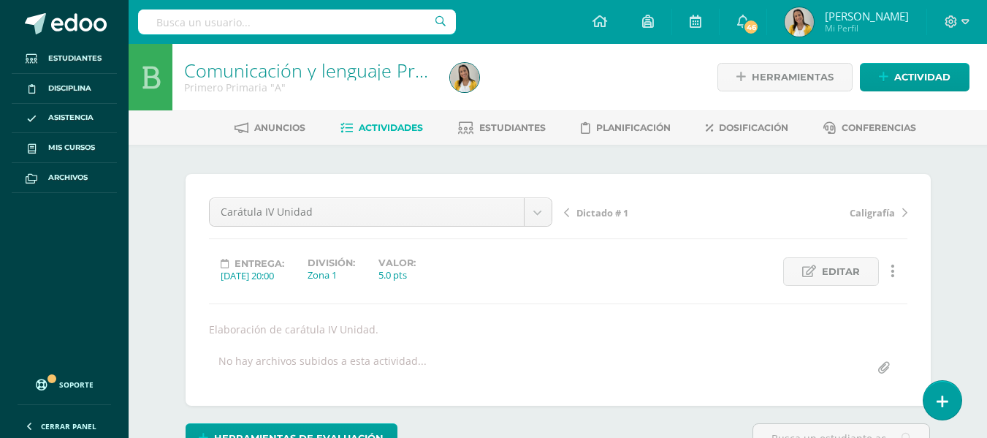
click at [413, 128] on span "Actividades" at bounding box center [391, 127] width 64 height 11
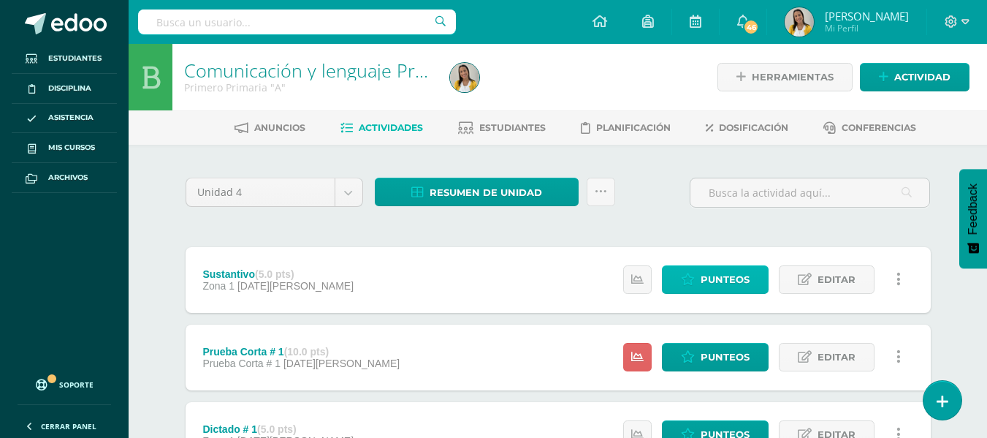
click at [745, 269] on span "Punteos" at bounding box center [725, 279] width 49 height 27
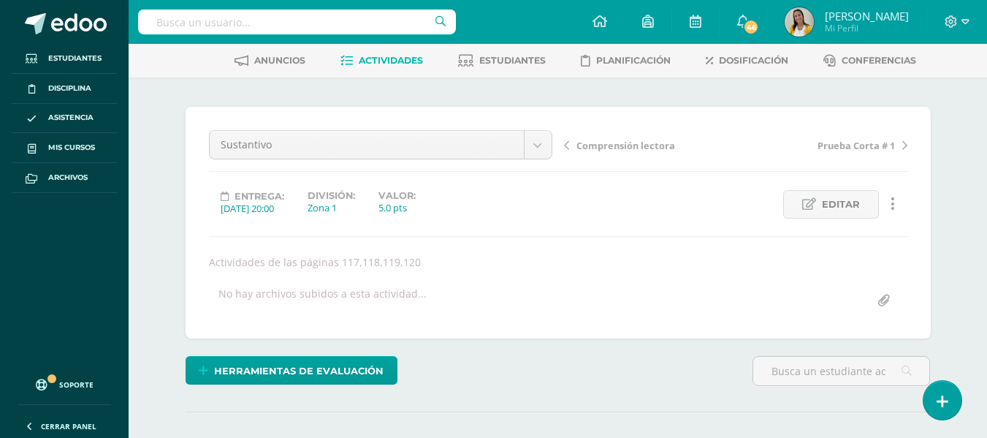
scroll to position [15, 0]
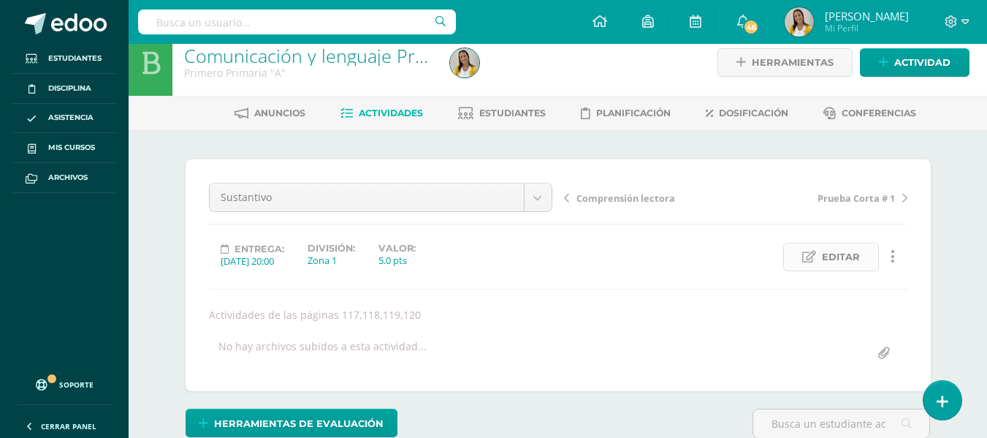
click at [830, 256] on span "Editar" at bounding box center [841, 256] width 38 height 27
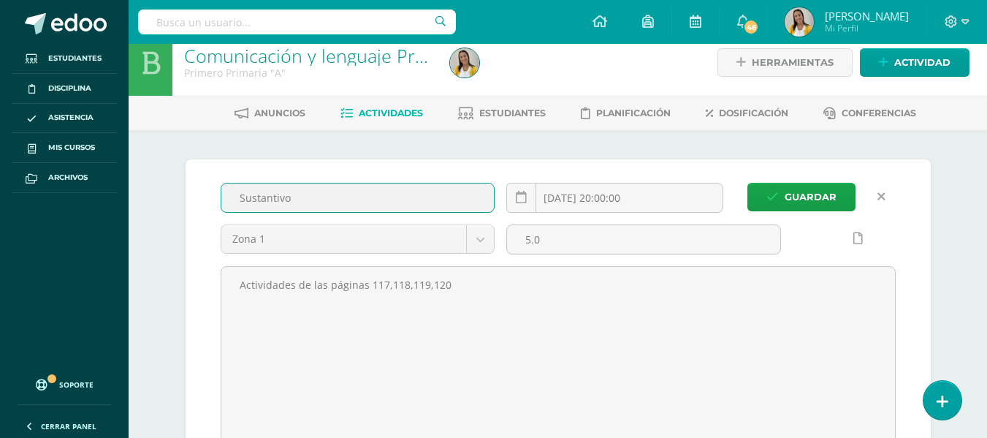
click at [408, 201] on input "Sustantivo" at bounding box center [357, 197] width 273 height 28
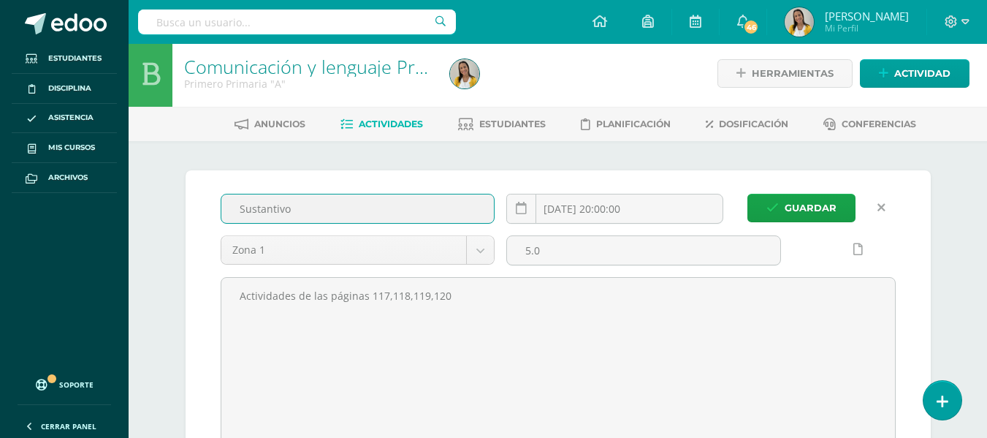
scroll to position [0, 0]
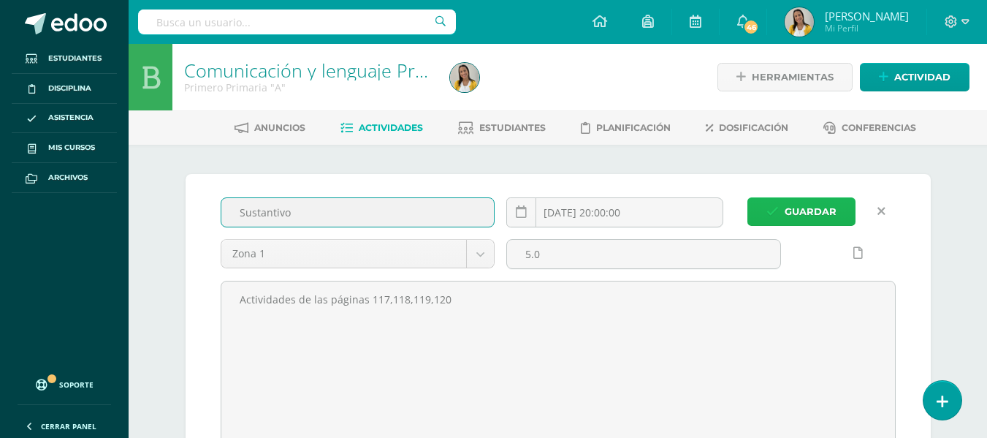
click at [800, 199] on span "Guardar" at bounding box center [811, 211] width 52 height 27
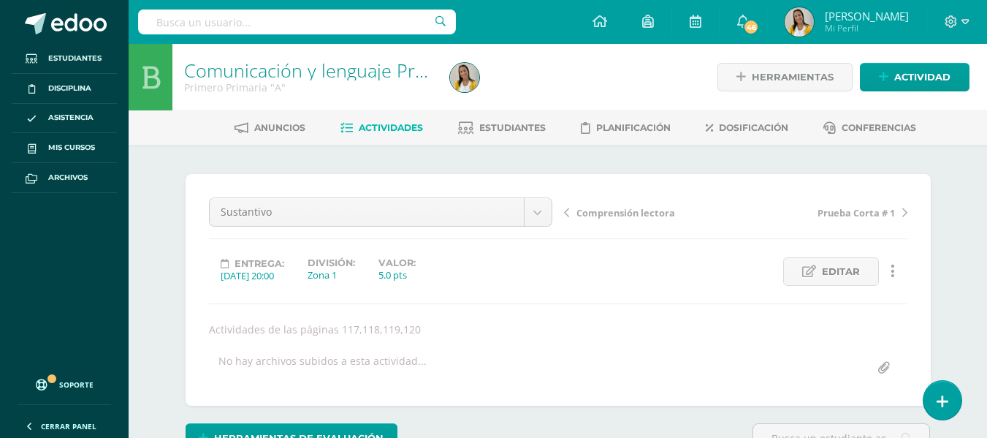
click at [359, 126] on span "Actividades" at bounding box center [391, 127] width 64 height 11
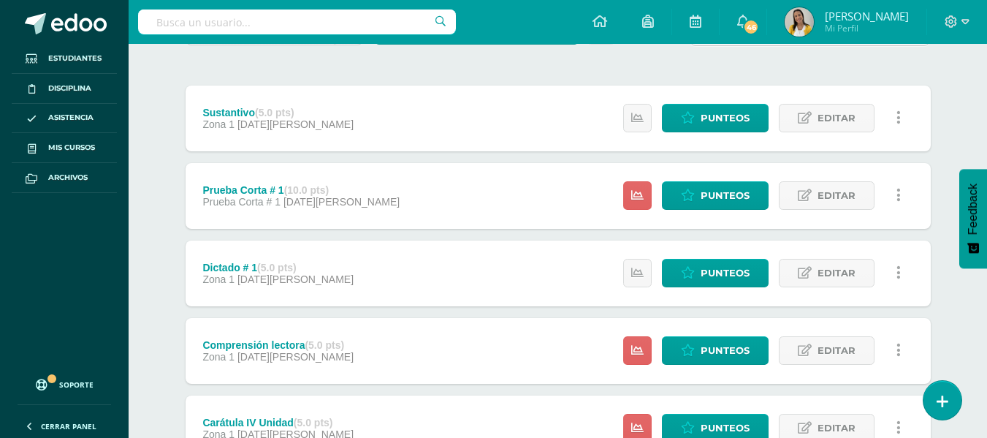
scroll to position [187, 0]
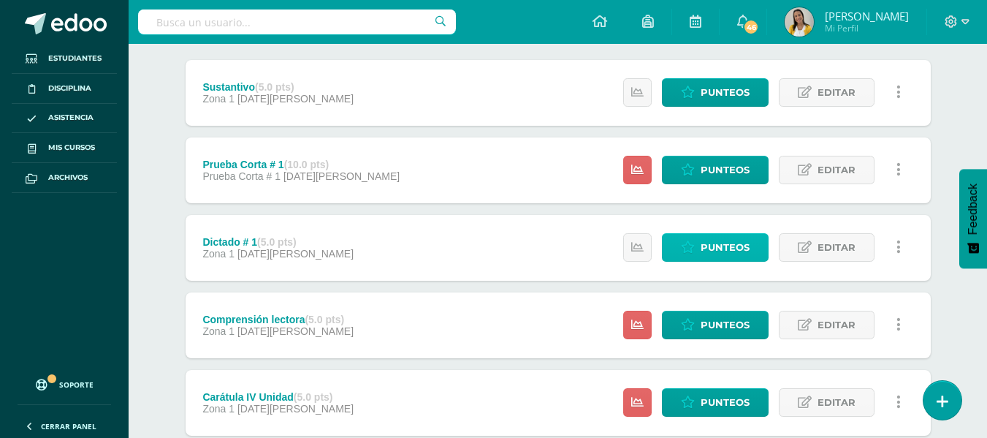
click at [721, 253] on span "Punteos" at bounding box center [725, 247] width 49 height 27
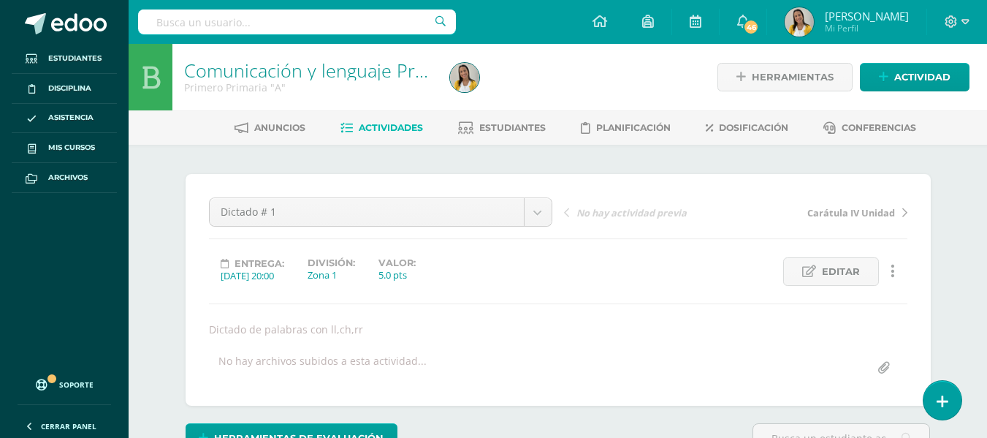
click at [386, 128] on span "Actividades" at bounding box center [391, 127] width 64 height 11
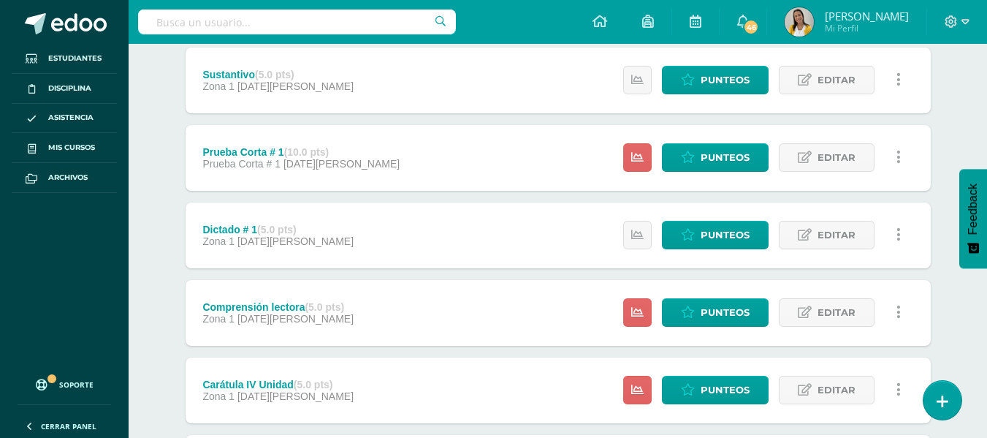
scroll to position [194, 0]
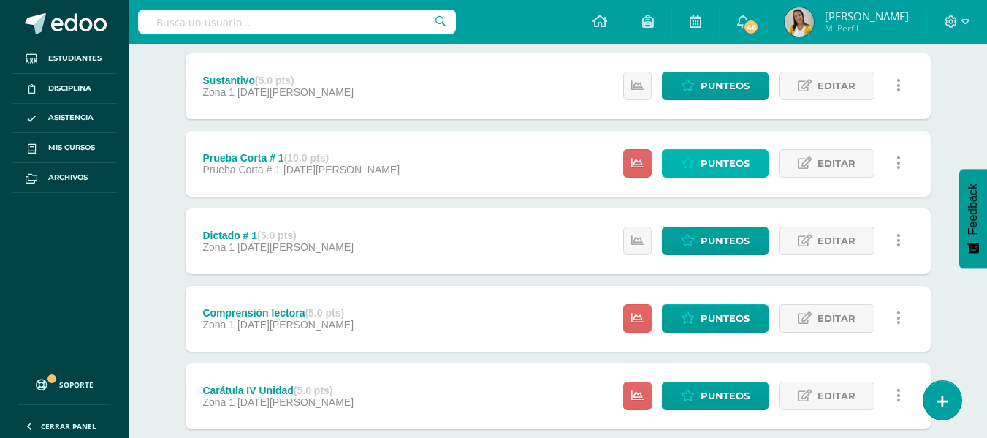
click at [716, 159] on span "Punteos" at bounding box center [725, 163] width 49 height 27
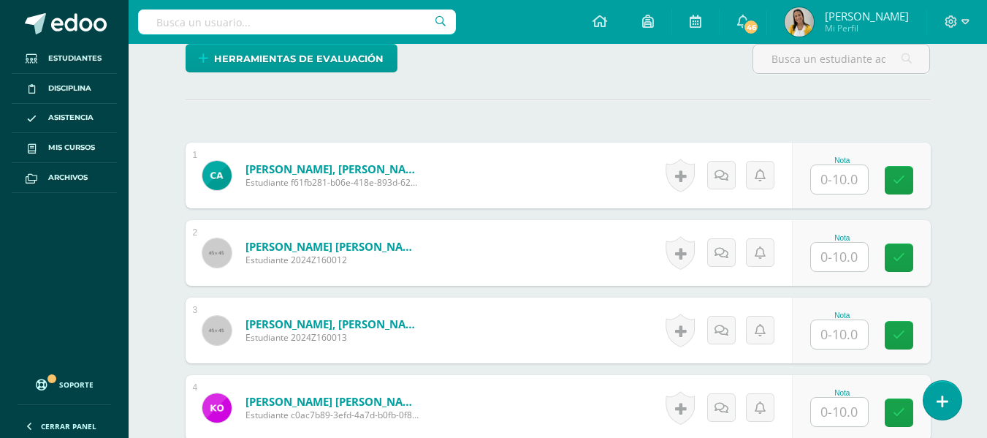
scroll to position [384, 0]
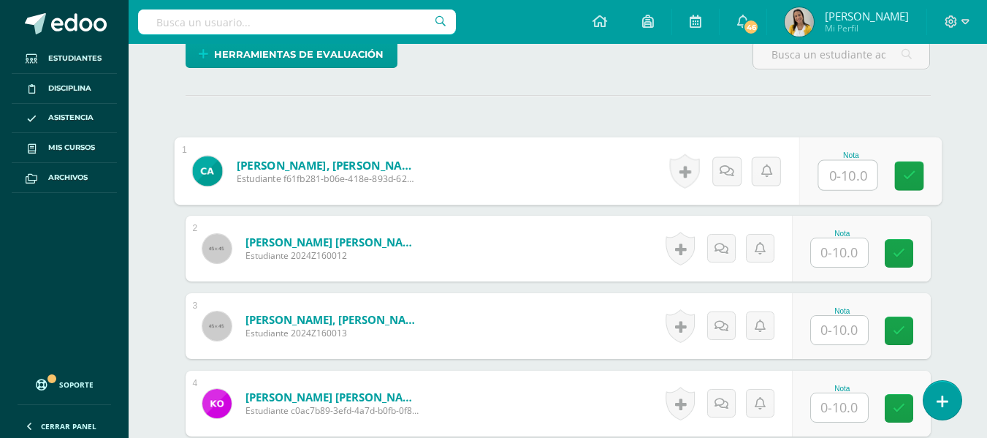
click at [836, 167] on input "text" at bounding box center [847, 175] width 58 height 29
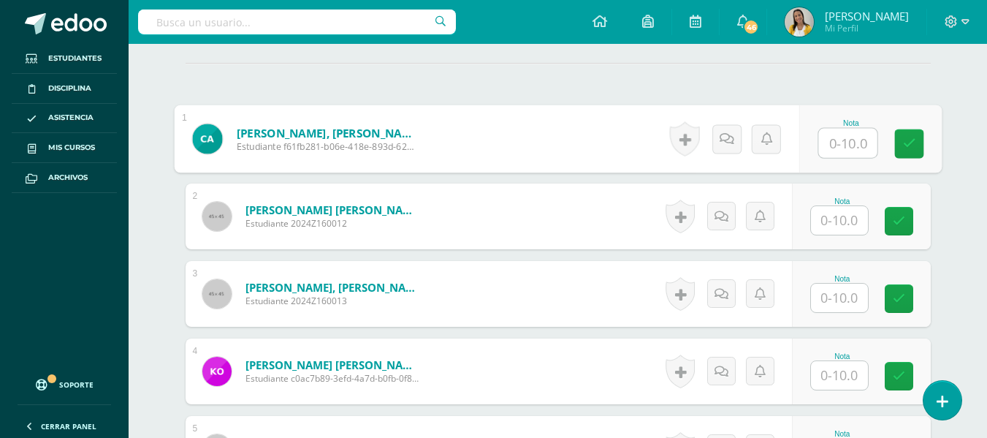
scroll to position [410, 0]
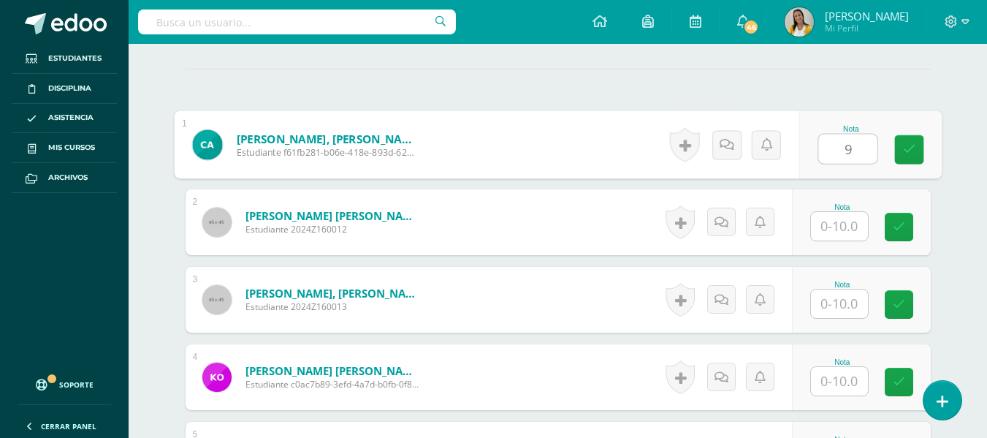
type input "9"
click at [866, 221] on input "text" at bounding box center [839, 226] width 57 height 28
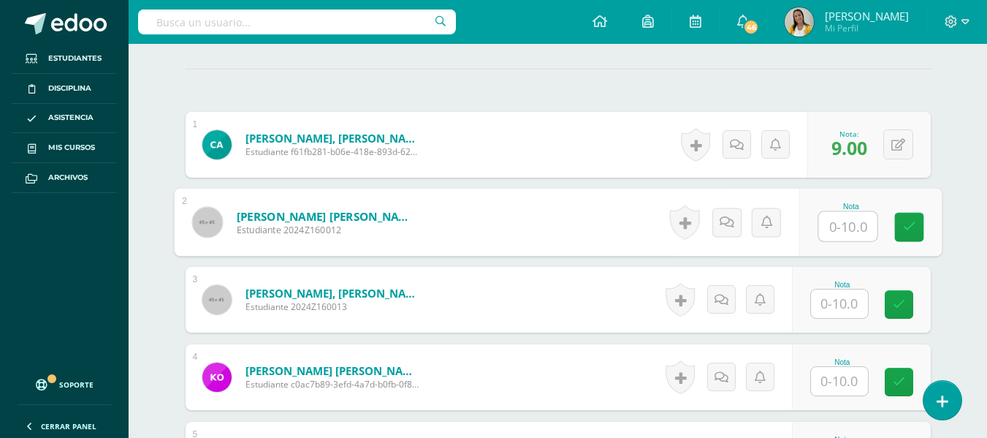
click at [836, 302] on input "text" at bounding box center [839, 303] width 57 height 28
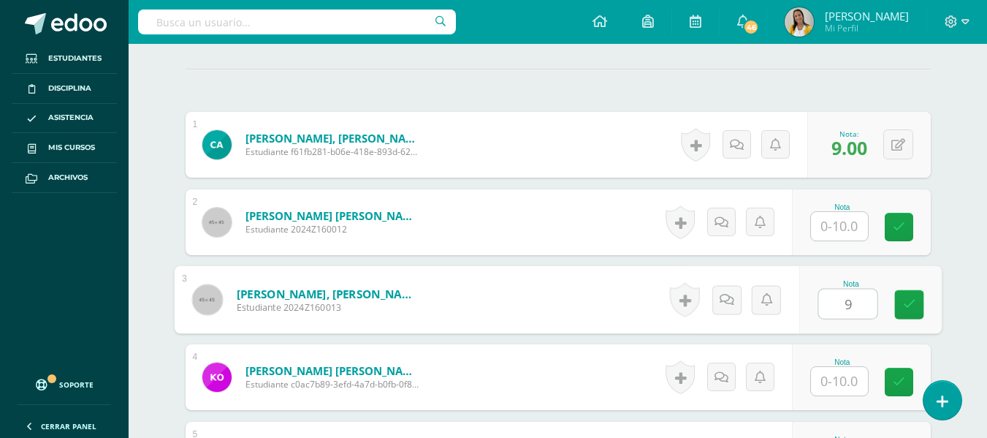
type input "9"
click at [863, 232] on input "text" at bounding box center [839, 226] width 57 height 28
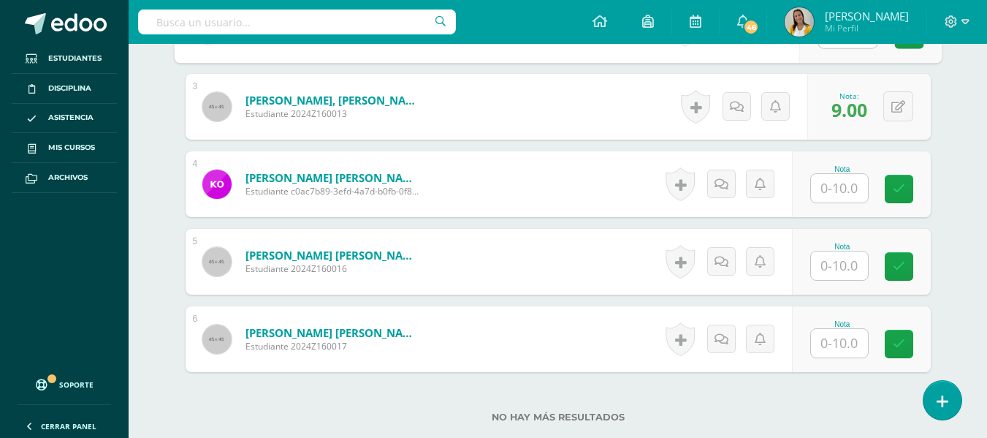
scroll to position [614, 0]
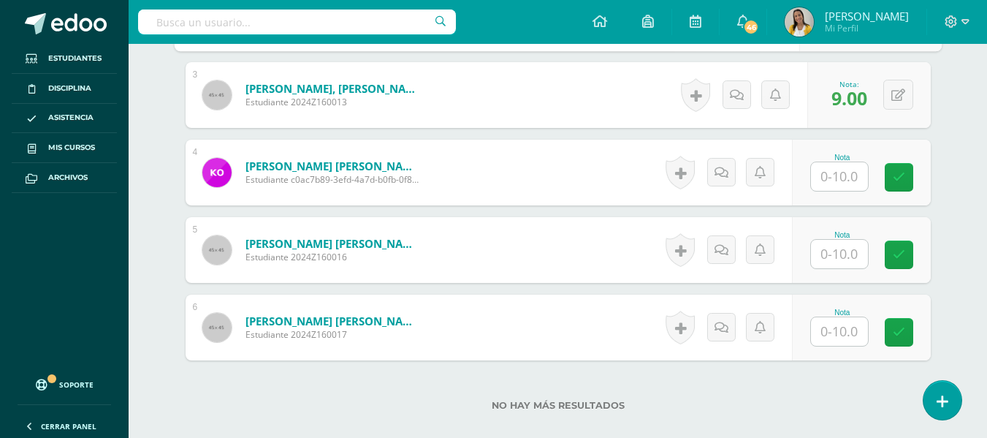
type input "9"
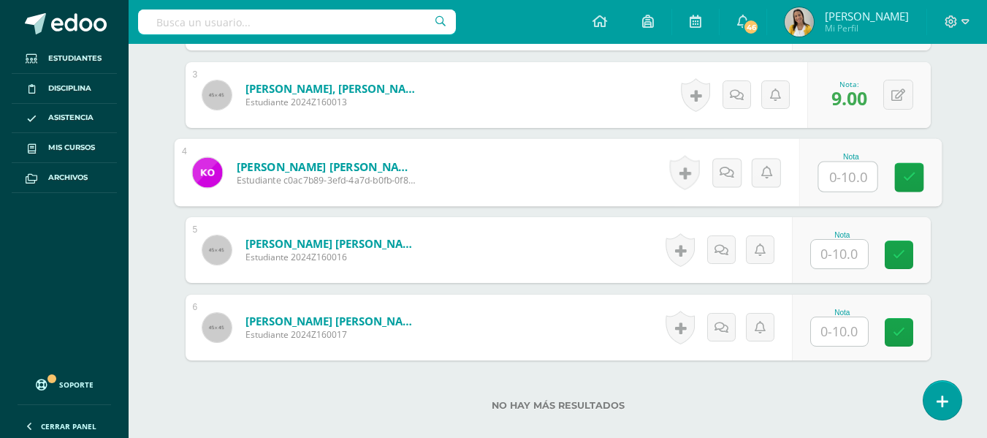
click at [839, 177] on input "text" at bounding box center [847, 176] width 58 height 29
type input "10"
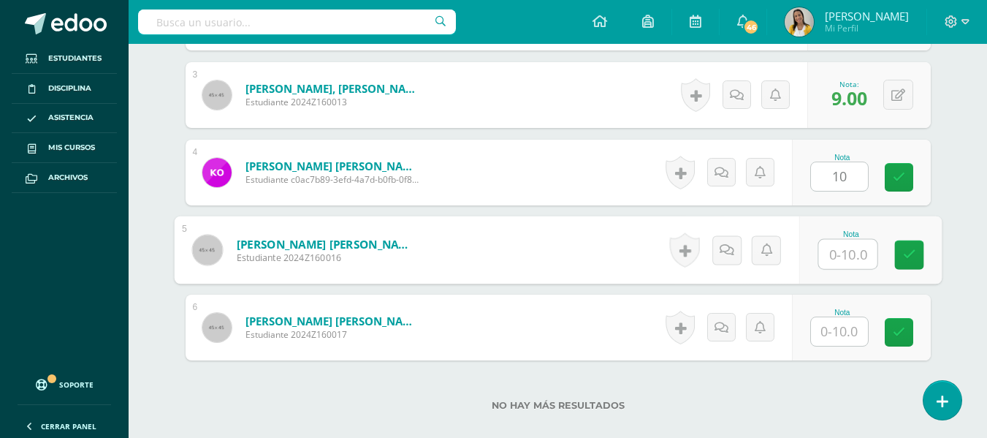
click at [834, 261] on input "text" at bounding box center [847, 254] width 58 height 29
type input "10"
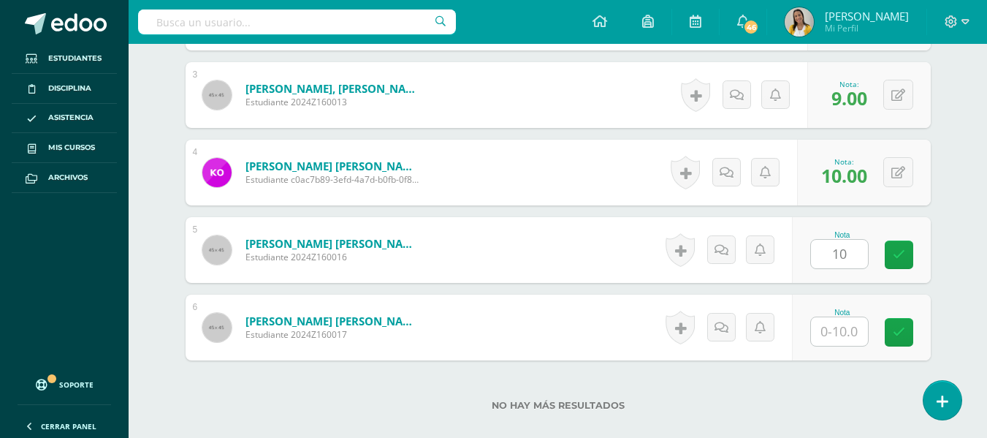
drag, startPoint x: 828, startPoint y: 348, endPoint x: 843, endPoint y: 317, distance: 34.3
click at [836, 329] on div "Nota" at bounding box center [861, 327] width 139 height 66
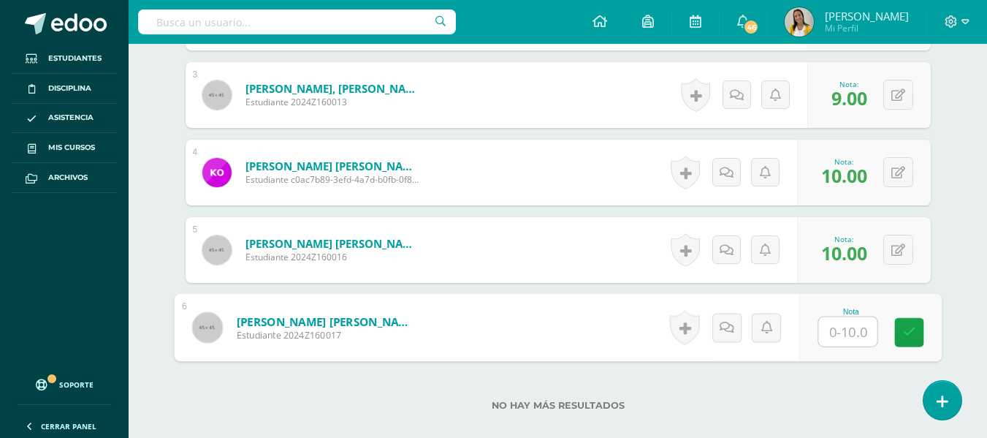
click at [842, 334] on input "text" at bounding box center [847, 331] width 58 height 29
type input "9"
click at [866, 380] on div "No hay más resultados" at bounding box center [558, 394] width 745 height 68
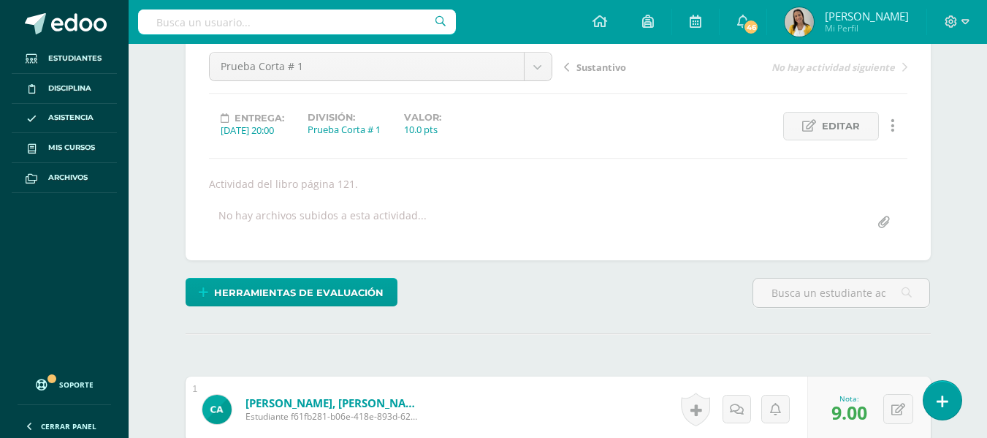
scroll to position [0, 0]
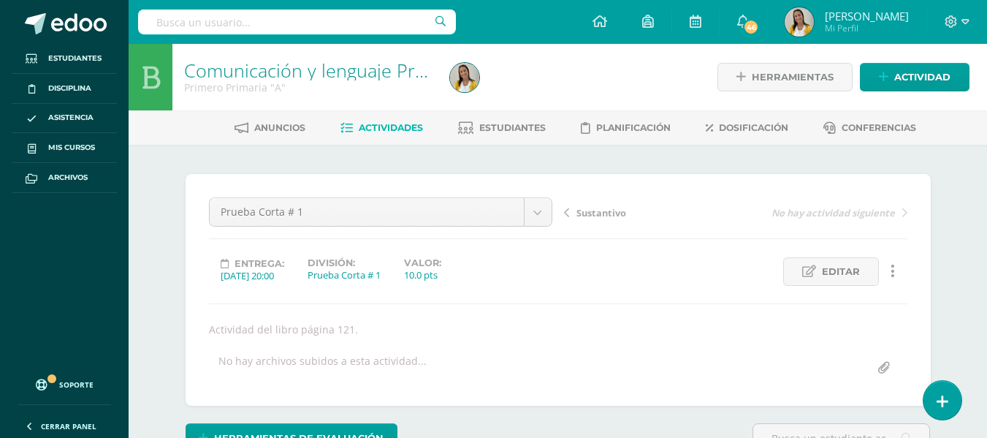
click at [381, 115] on div "Anuncios Actividades Estudiantes Planificación Dosificación Conferencias" at bounding box center [575, 127] width 893 height 34
click at [384, 125] on span "Actividades" at bounding box center [391, 127] width 64 height 11
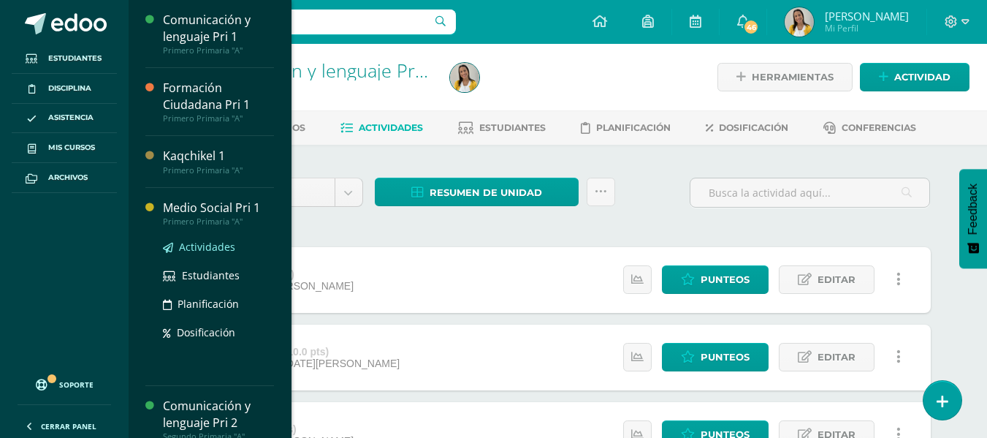
click at [212, 246] on span "Actividades" at bounding box center [207, 247] width 56 height 14
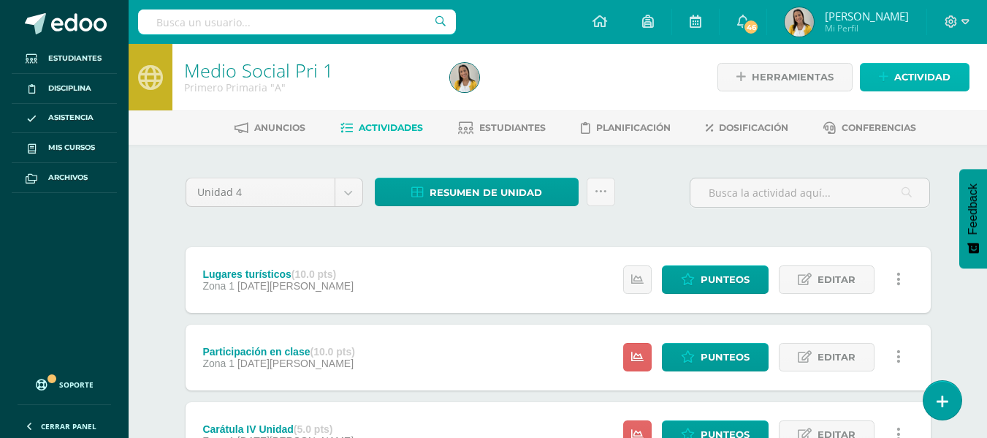
click at [896, 78] on span "Actividad" at bounding box center [922, 77] width 56 height 27
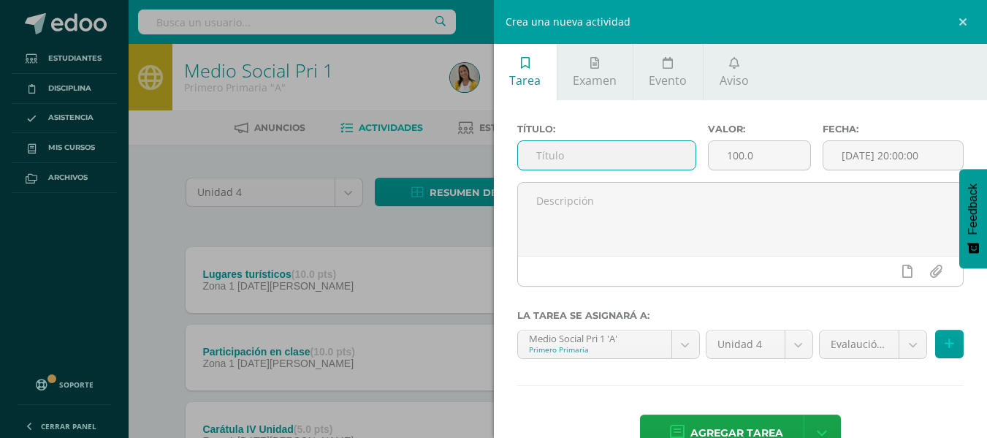
click at [605, 148] on input "text" at bounding box center [607, 155] width 178 height 28
type input "Vestirse Según el clima."
click at [765, 156] on input "100.0" at bounding box center [760, 155] width 102 height 28
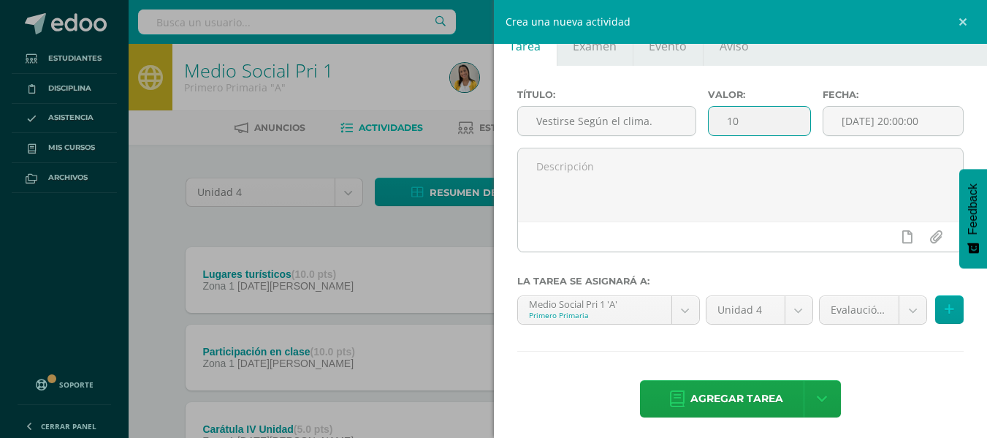
scroll to position [40, 0]
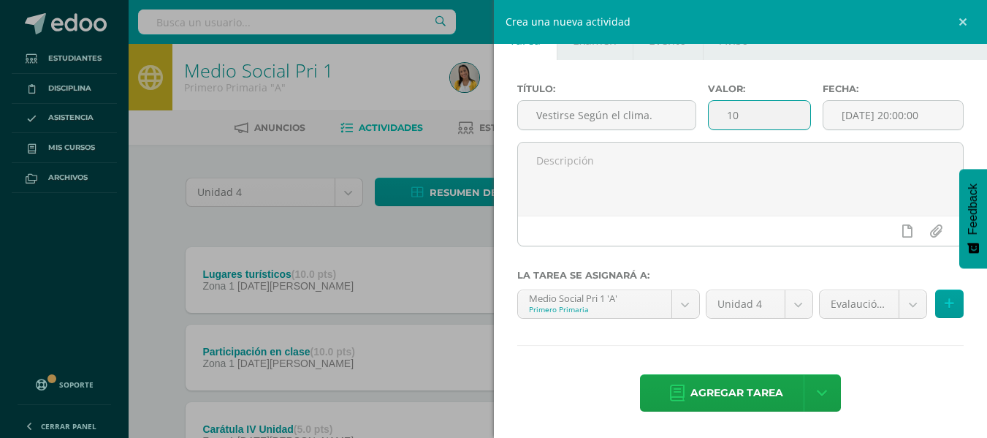
type input "10"
click at [462, 355] on div "Crea una nueva actividad Tarea Examen Evento Aviso Título: Vestirse Según el cl…" at bounding box center [493, 219] width 987 height 438
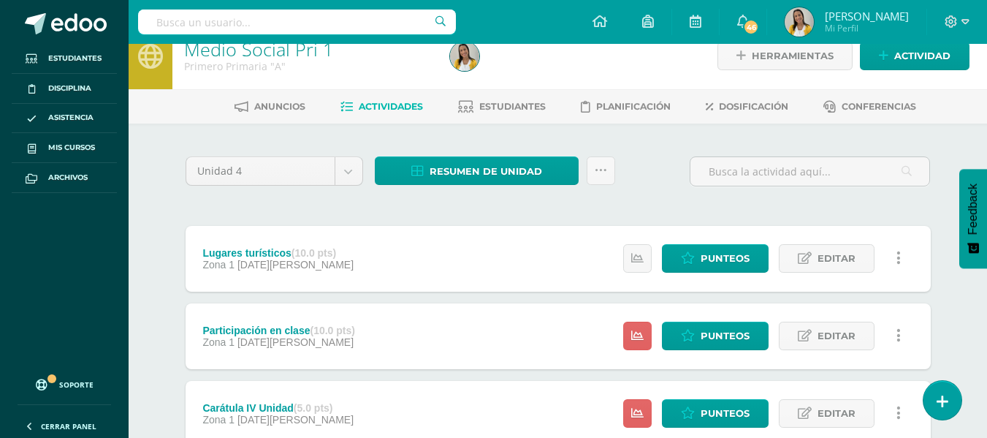
scroll to position [0, 0]
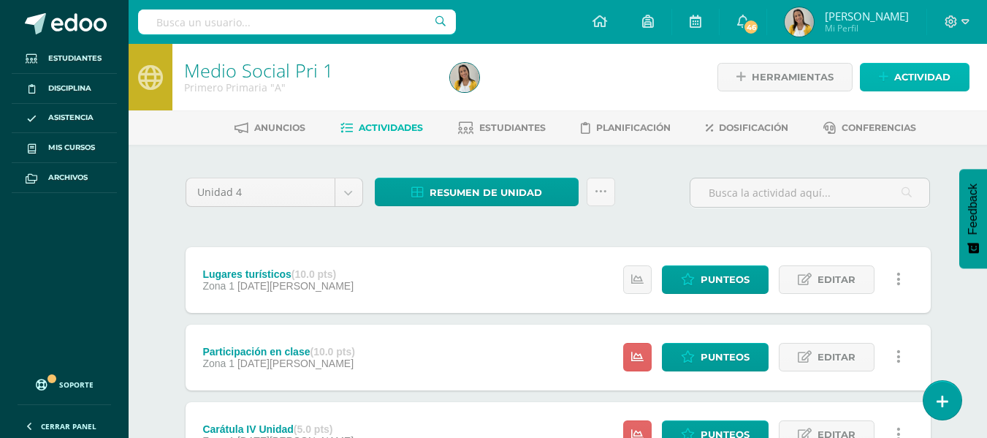
click at [936, 69] on span "Actividad" at bounding box center [922, 77] width 56 height 27
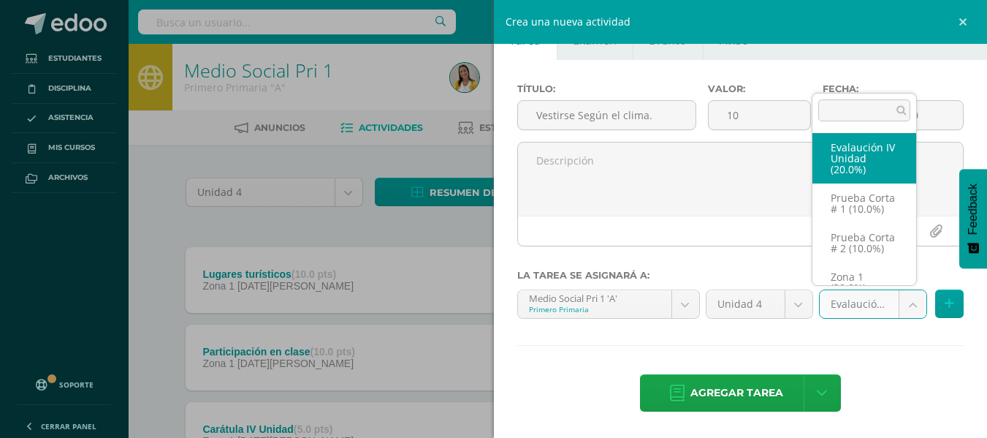
click at [899, 313] on body "Estudiantes Disciplina Asistencia Mis cursos Archivos Soporte Ayuda Reportar un…" at bounding box center [493, 282] width 987 height 565
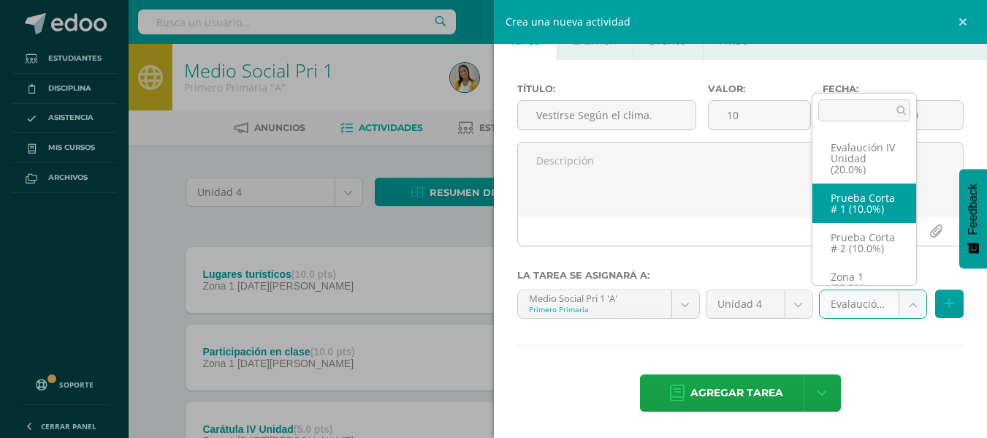
select select "29283"
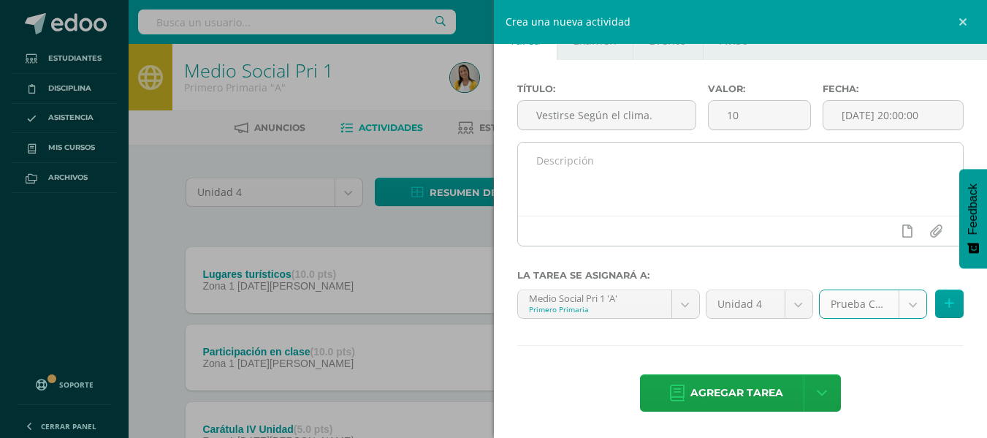
click at [821, 188] on textarea at bounding box center [741, 178] width 446 height 73
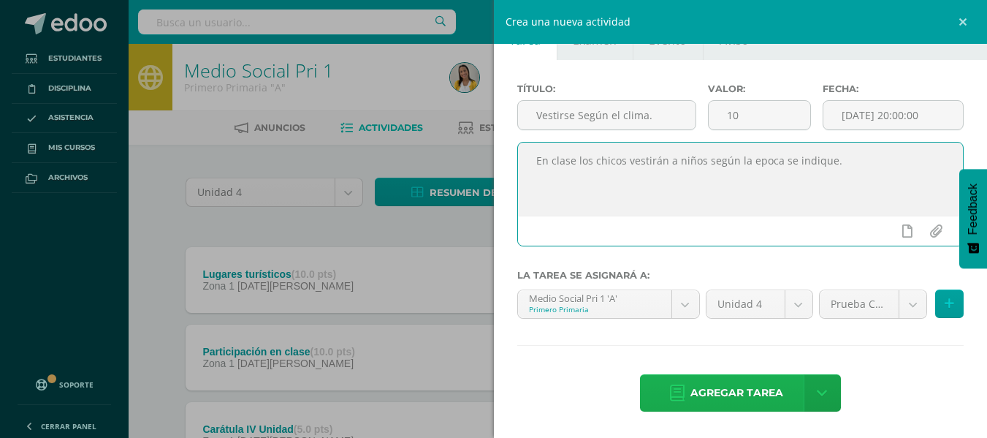
type textarea "En clase los chicos vestirán a niños según la epoca se indique."
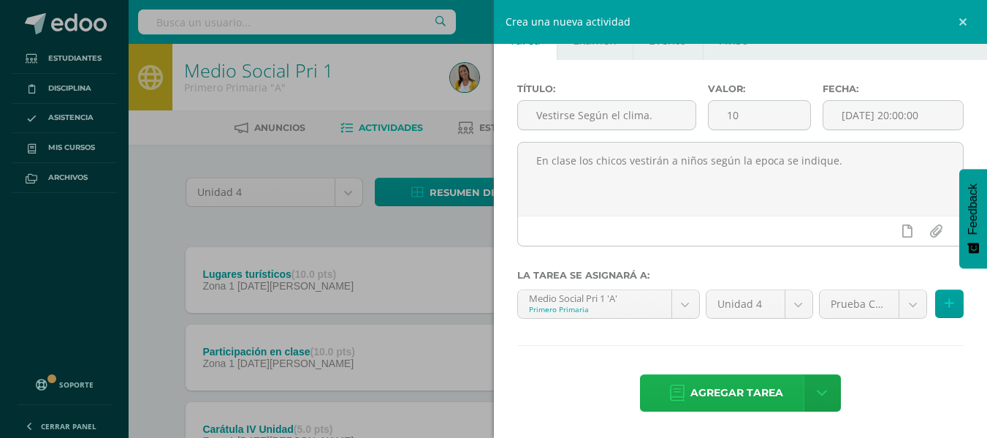
click at [733, 393] on span "Agregar tarea" at bounding box center [736, 393] width 93 height 36
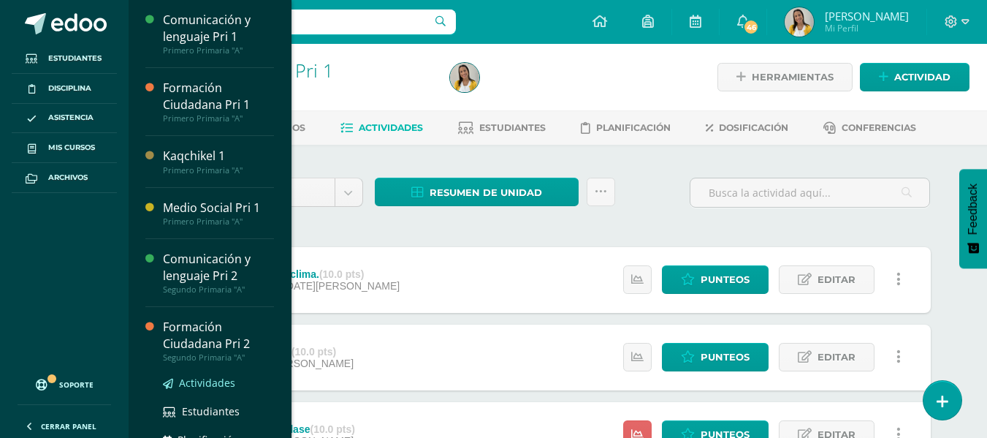
click at [213, 375] on link "Actividades" at bounding box center [218, 382] width 111 height 17
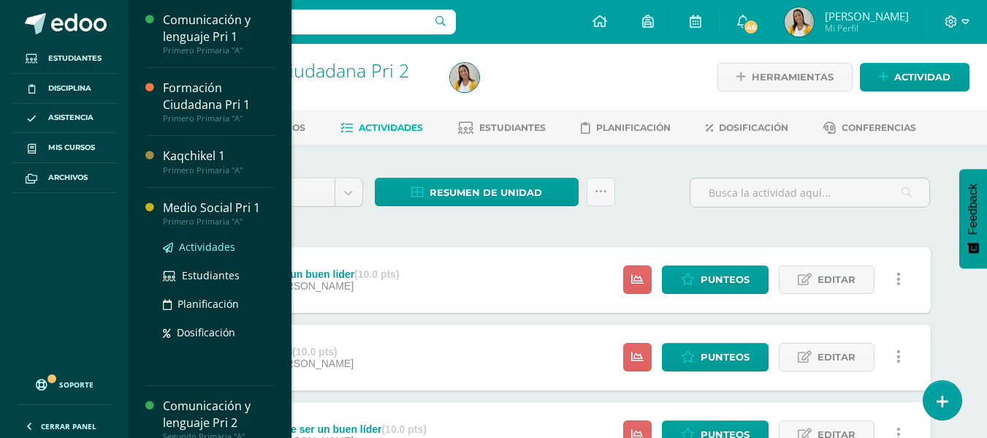
click at [227, 240] on span "Actividades" at bounding box center [207, 247] width 56 height 14
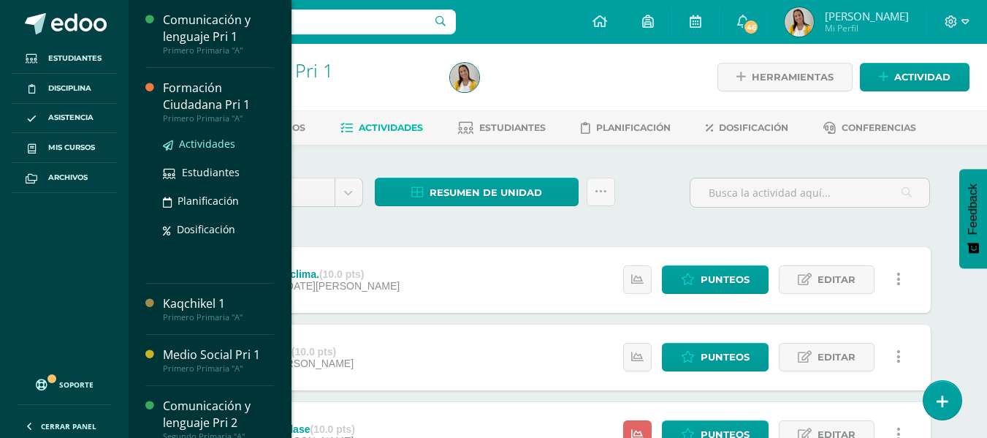
click at [211, 150] on span "Actividades" at bounding box center [207, 144] width 56 height 14
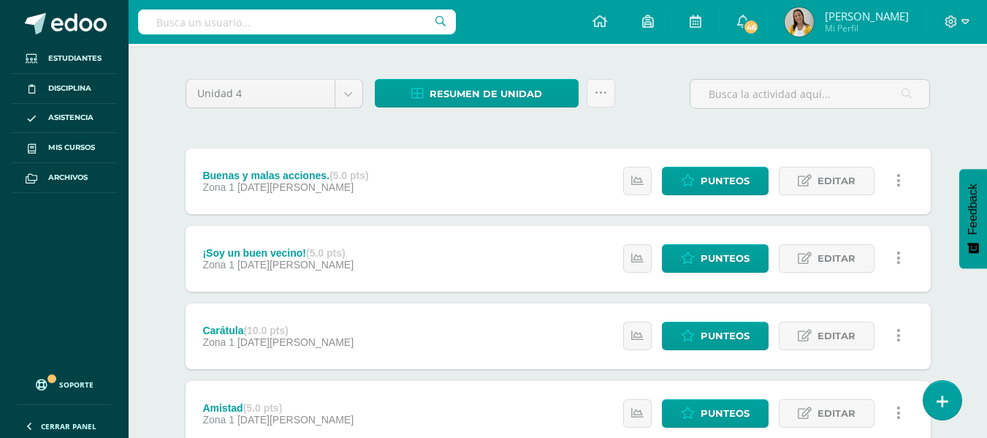
scroll to position [97, 0]
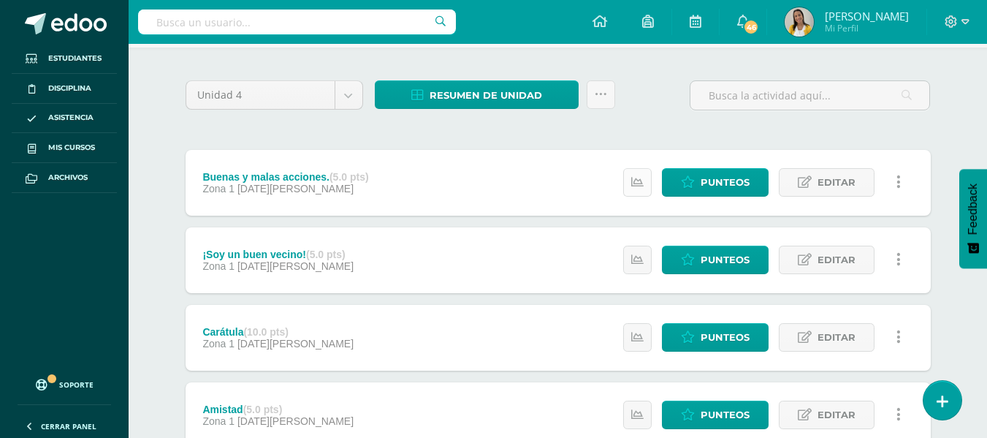
click at [633, 188] on icon at bounding box center [637, 182] width 12 height 12
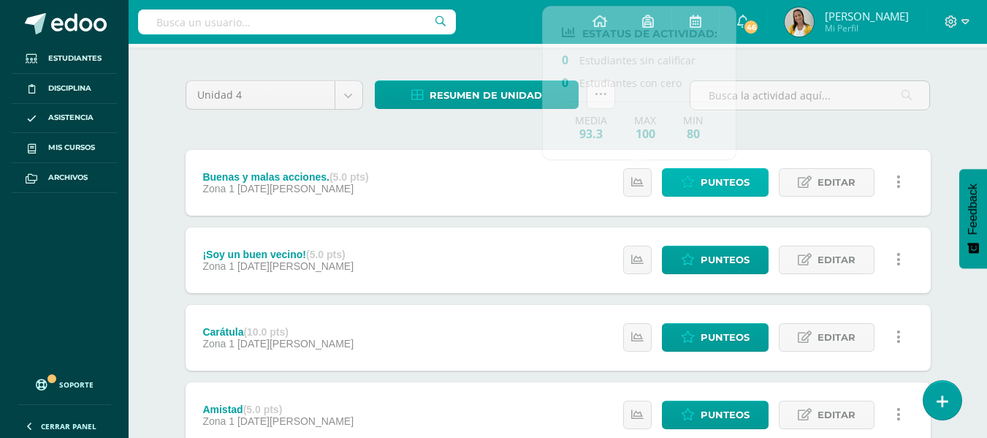
click at [725, 185] on span "Punteos" at bounding box center [725, 182] width 49 height 27
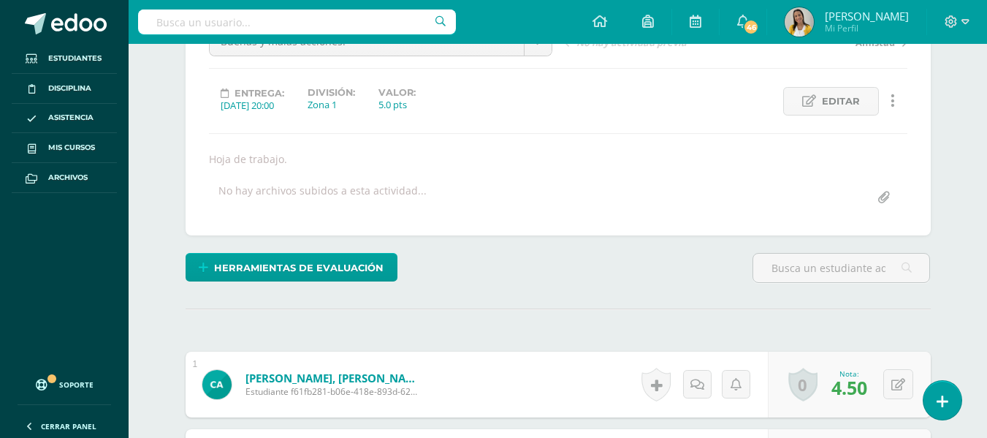
scroll to position [14, 0]
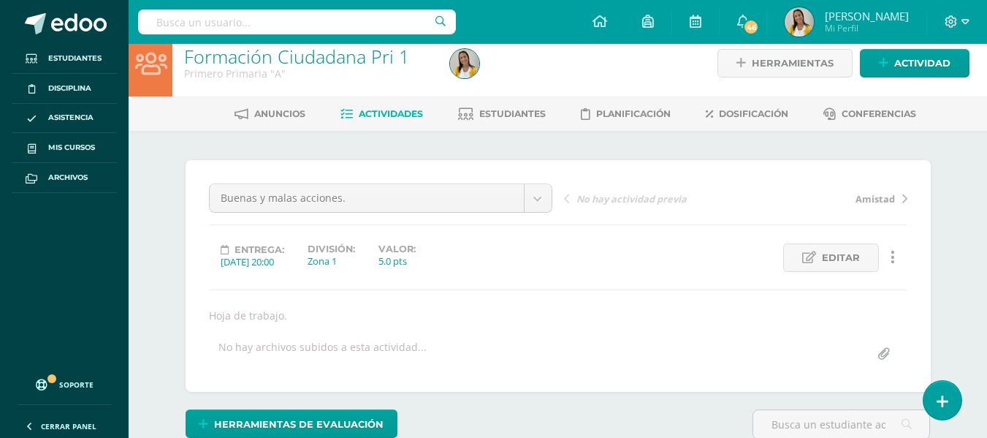
drag, startPoint x: 993, startPoint y: 73, endPoint x: 997, endPoint y: 56, distance: 18.1
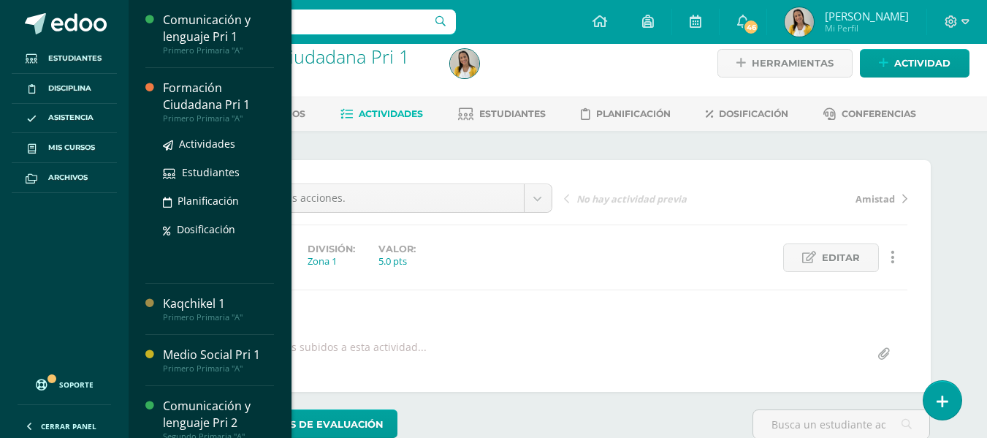
scroll to position [0, 0]
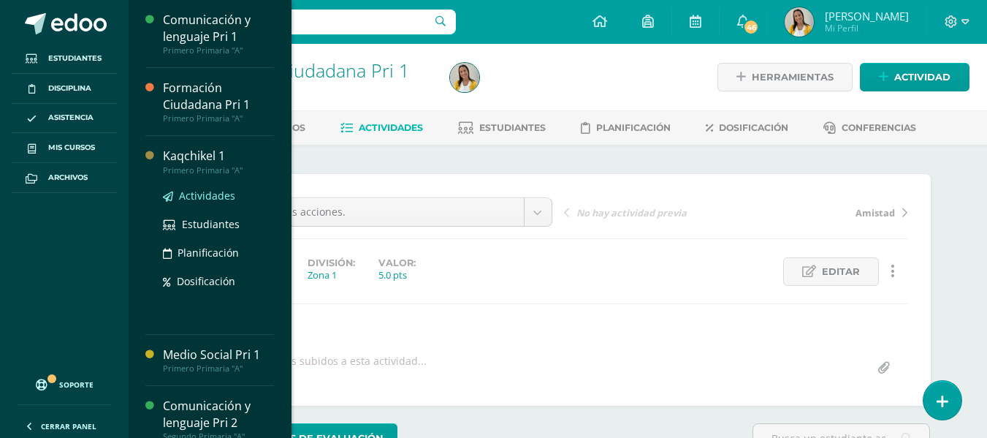
click at [191, 191] on span "Actividades" at bounding box center [207, 195] width 56 height 14
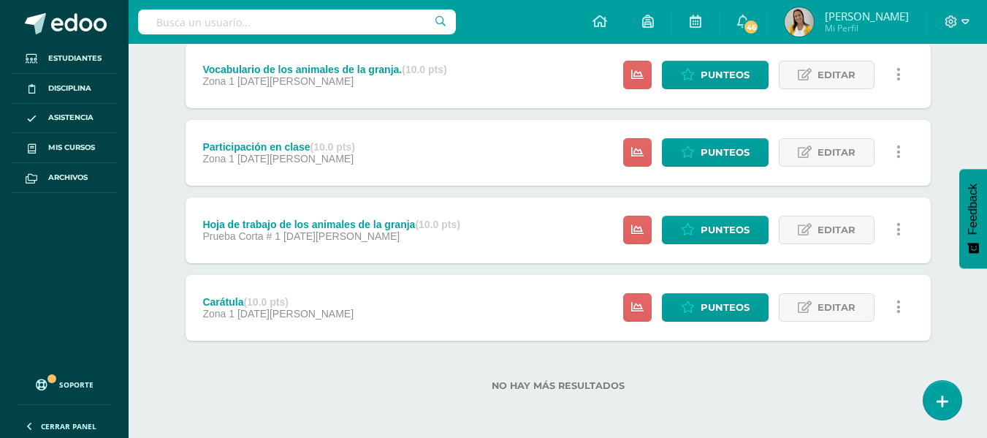
scroll to position [88, 0]
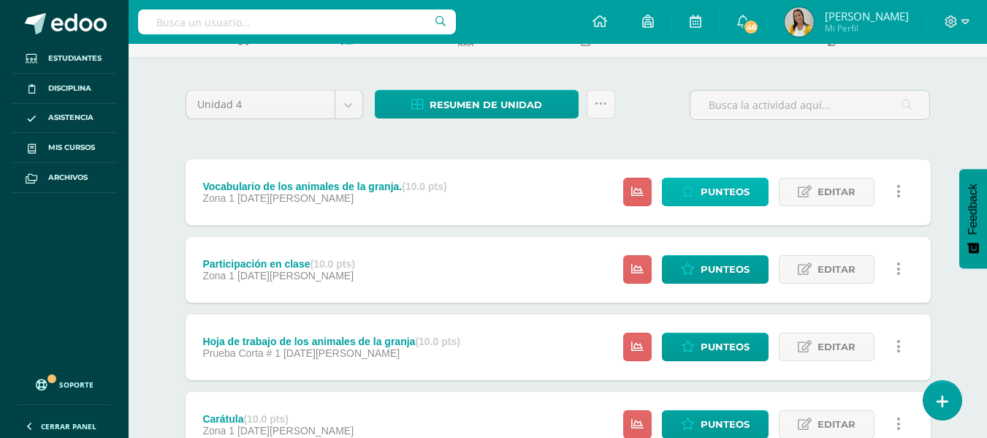
click at [725, 199] on span "Punteos" at bounding box center [725, 191] width 49 height 27
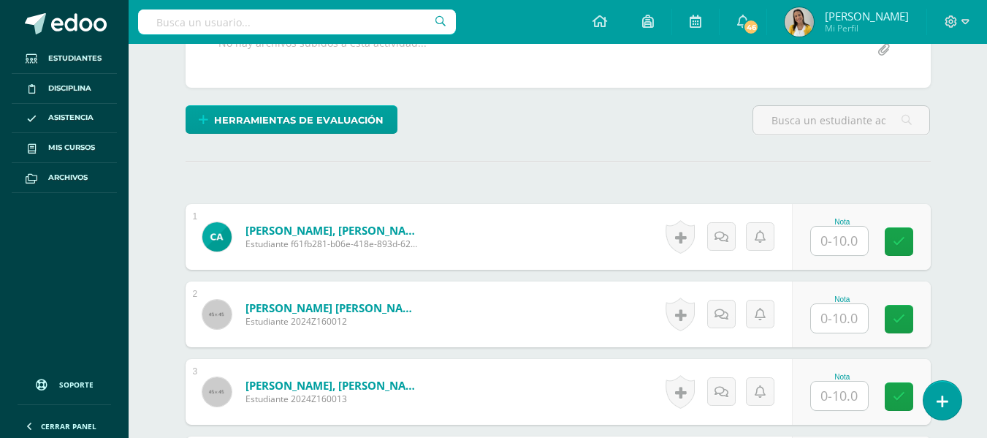
drag, startPoint x: 996, startPoint y: 144, endPoint x: 997, endPoint y: 298, distance: 154.1
click at [987, 298] on html "Estudiantes Disciplina Asistencia Mis cursos Archivos Soporte Ayuda Reportar un…" at bounding box center [493, 253] width 987 height 1142
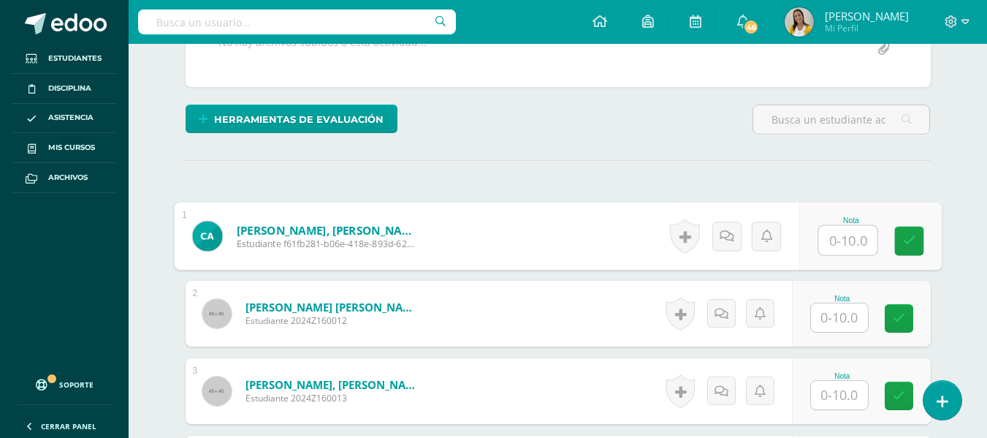
click at [834, 251] on input "text" at bounding box center [847, 240] width 58 height 29
type input "10"
click at [831, 326] on input "text" at bounding box center [839, 317] width 57 height 28
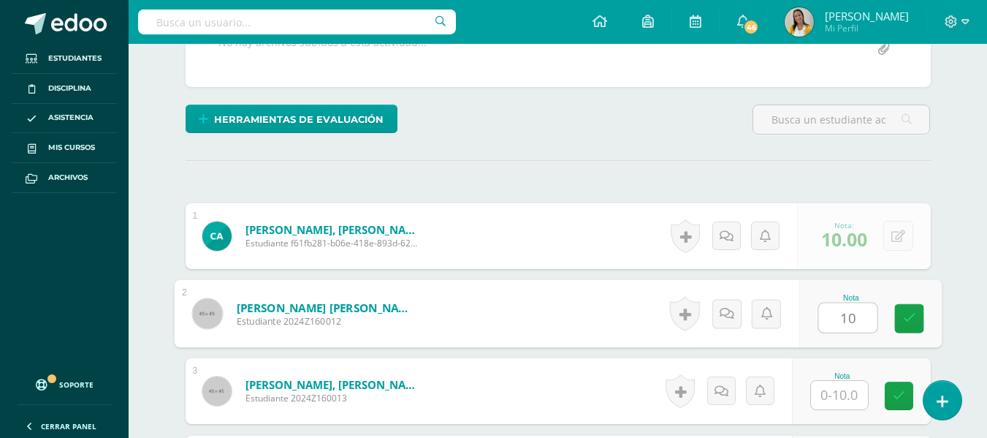
type input "10"
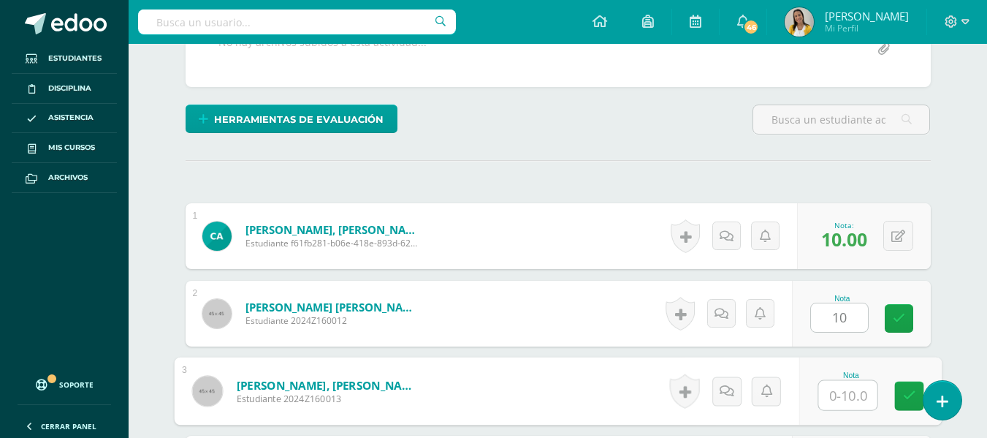
click at [831, 403] on input "text" at bounding box center [847, 395] width 58 height 29
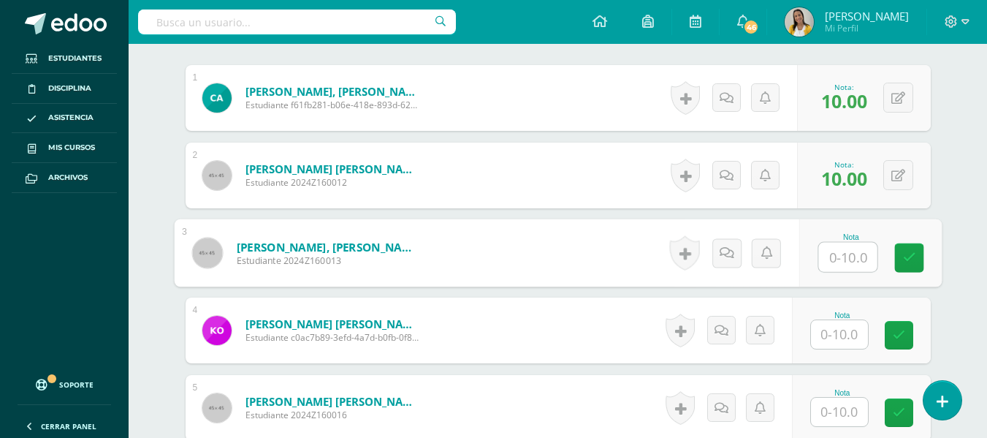
scroll to position [462, 0]
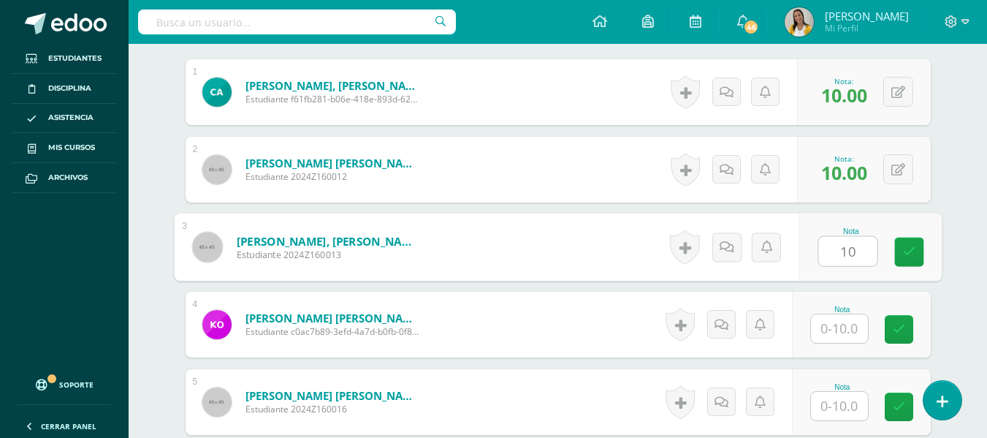
type input "10"
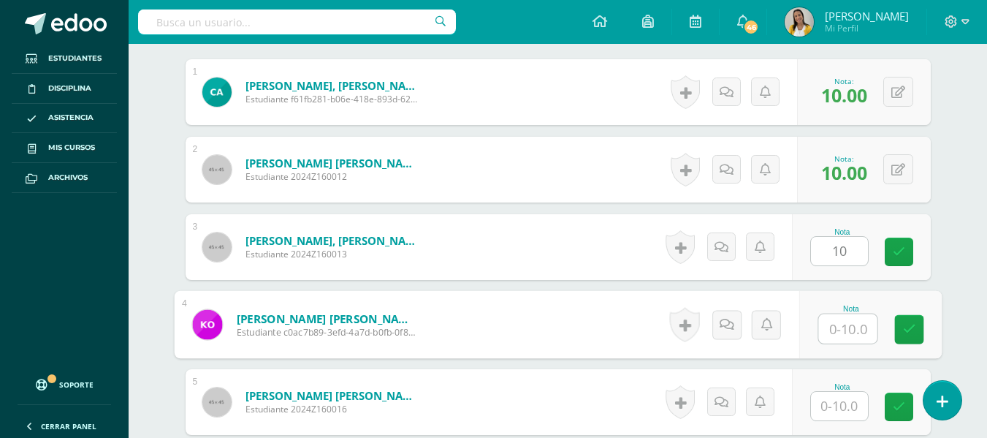
click at [838, 338] on input "text" at bounding box center [847, 328] width 58 height 29
type input "10"
click at [852, 389] on div "Nota" at bounding box center [842, 387] width 64 height 8
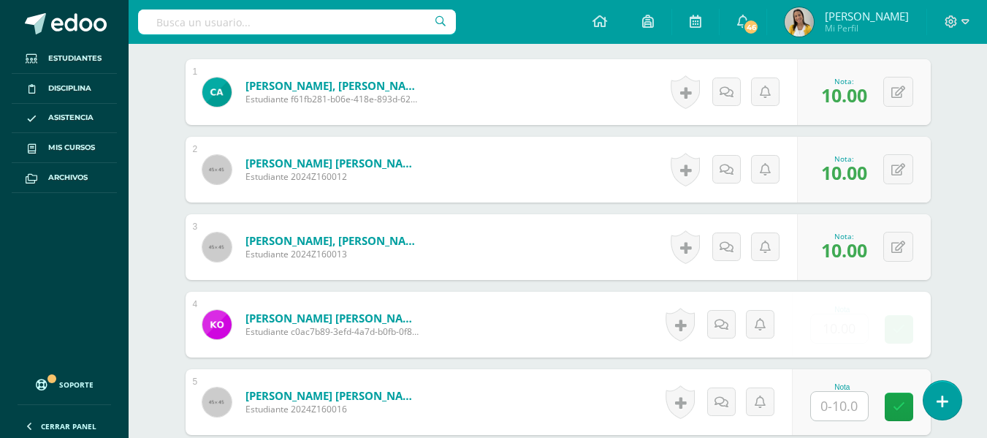
click at [853, 403] on input "text" at bounding box center [839, 406] width 57 height 28
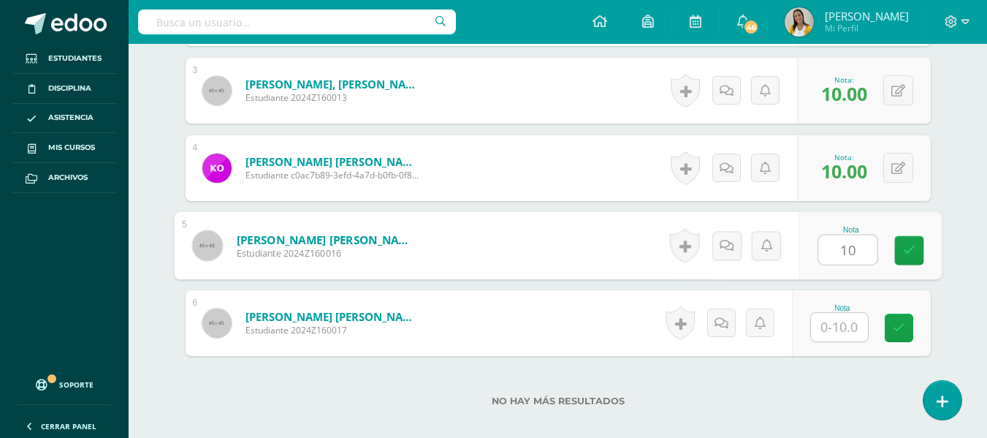
scroll to position [635, 0]
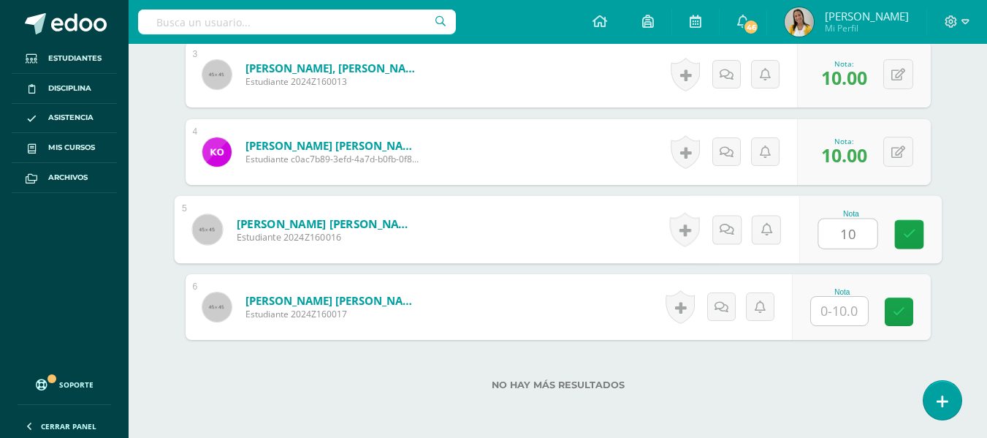
type input "10"
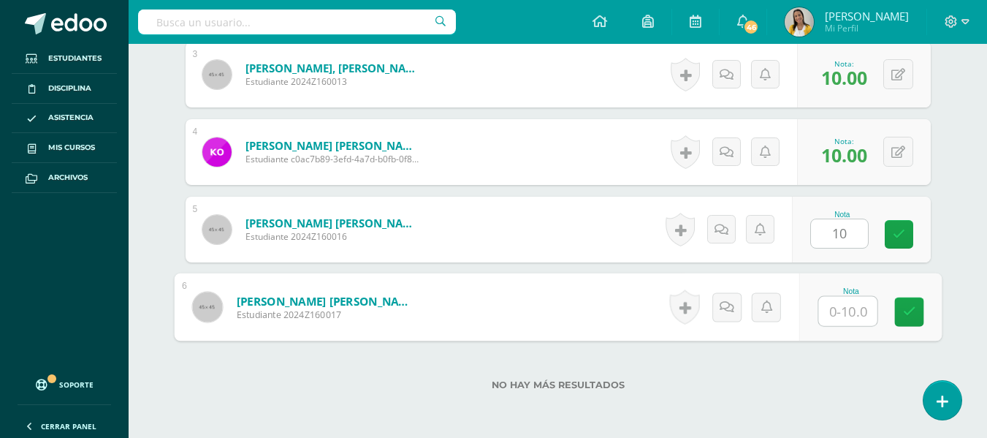
click at [840, 311] on input "text" at bounding box center [847, 311] width 58 height 29
type input "9"
click at [795, 384] on label "No hay más resultados" at bounding box center [558, 384] width 745 height 11
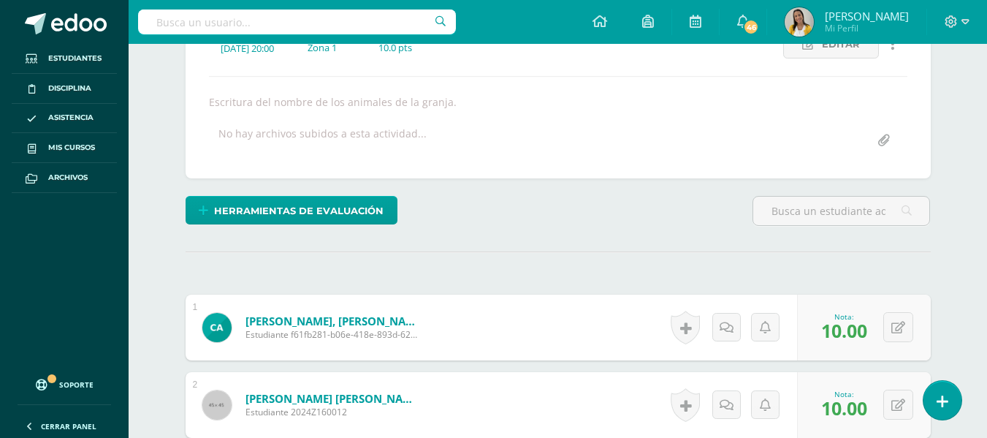
scroll to position [37, 0]
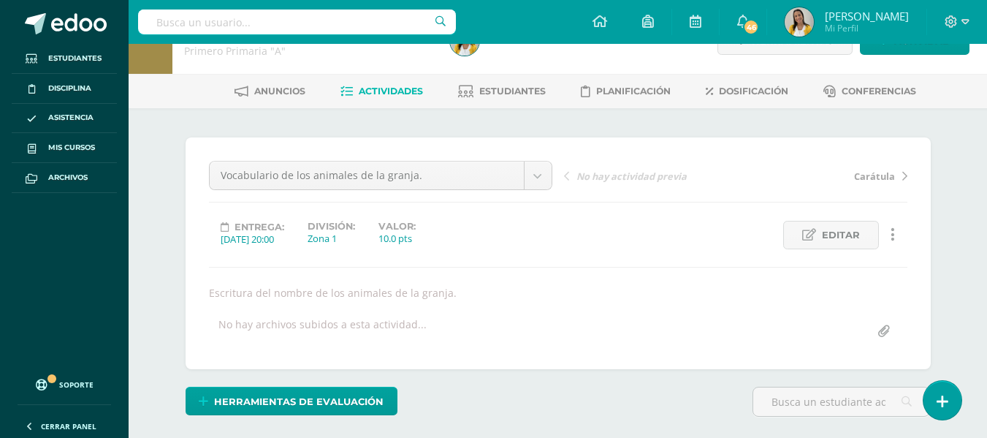
click at [386, 96] on link "Actividades" at bounding box center [381, 91] width 83 height 23
